Goal: Transaction & Acquisition: Subscribe to service/newsletter

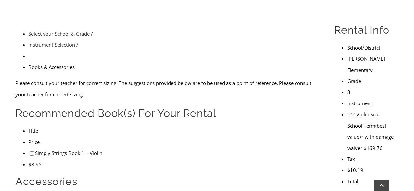
scroll to position [186, 0]
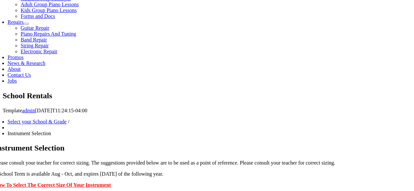
scroll to position [337, 0]
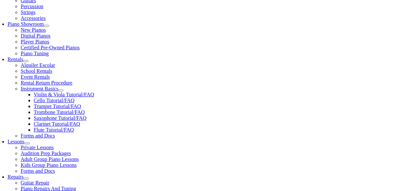
scroll to position [122, 0]
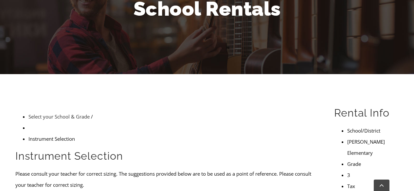
scroll to position [101, 0]
